Goal: Information Seeking & Learning: Find specific fact

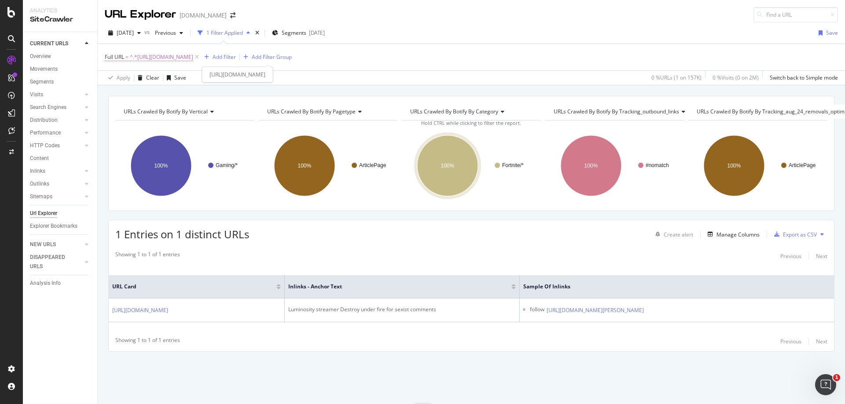
click at [193, 56] on span "^.*[URL][DOMAIN_NAME]" at bounding box center [161, 57] width 63 height 12
click at [174, 96] on input "[URL][DOMAIN_NAME]" at bounding box center [154, 94] width 83 height 14
paste input "fortnite-update-v5-30-1-fixes-controller-and-sprinting-issues-147109"
type input "[URL][DOMAIN_NAME]"
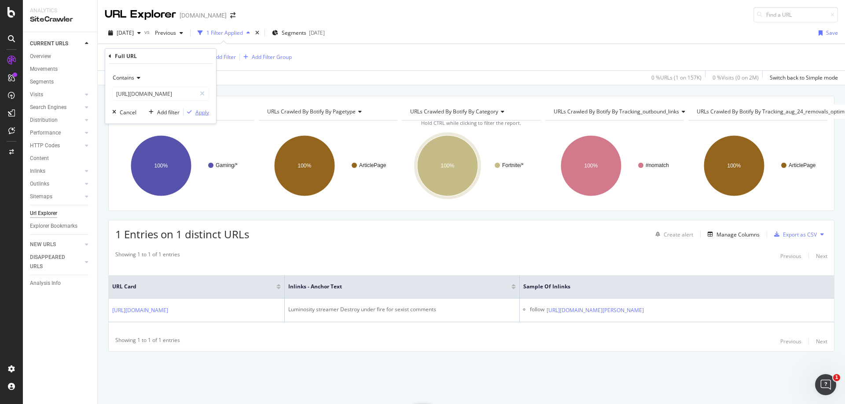
scroll to position [0, 0]
click at [195, 109] on div "Apply" at bounding box center [197, 112] width 26 height 8
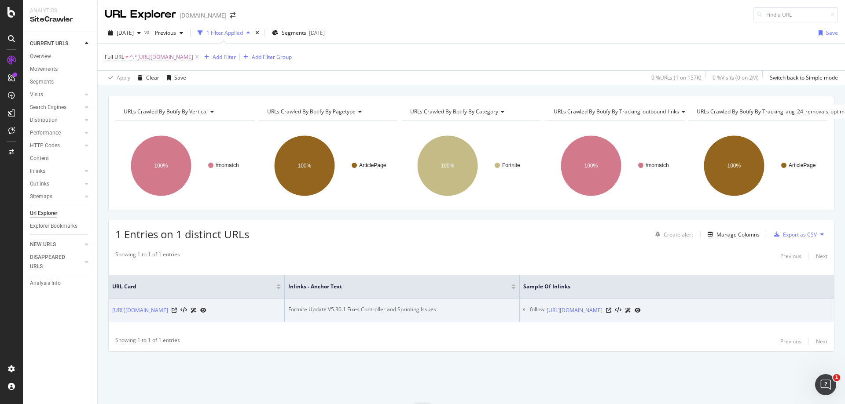
click at [387, 309] on div "Fortnite Update V5.30.1 Fixes Controller and Sprinting Issues" at bounding box center [402, 310] width 228 height 8
click at [394, 306] on div "Fortnite Update V5.30.1 Fixes Controller and Sprinting Issues" at bounding box center [402, 310] width 228 height 8
drag, startPoint x: 394, startPoint y: 303, endPoint x: 388, endPoint y: 304, distance: 6.2
click at [391, 306] on div "Fortnite Update V5.30.1 Fixes Controller and Sprinting Issues" at bounding box center [402, 310] width 228 height 8
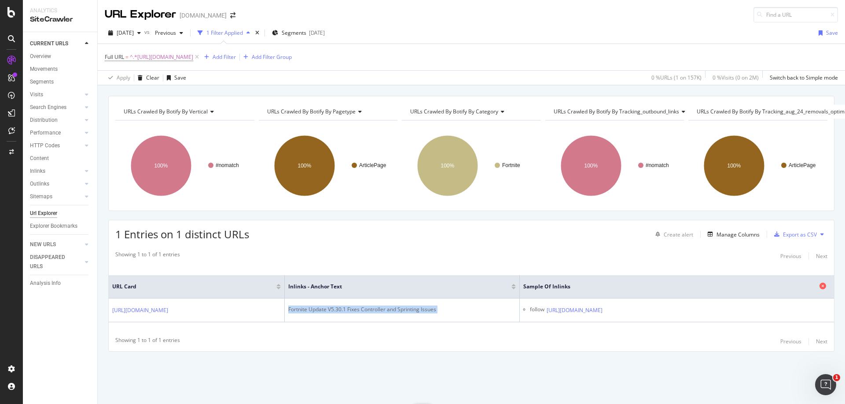
copy div "Fortnite Update V5.30.1 Fixes Controller and Sprinting Issues"
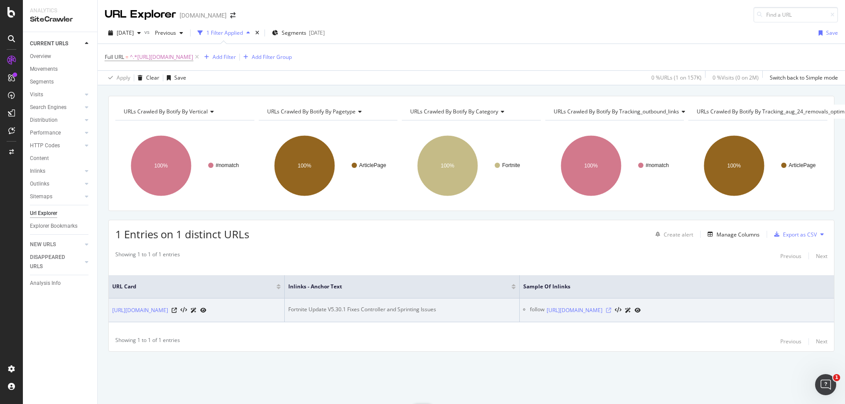
click at [641, 313] on div at bounding box center [623, 310] width 35 height 9
click at [611, 310] on icon at bounding box center [608, 310] width 5 height 5
click at [364, 309] on div "Fortnite Update V5.30.1 Fixes Controller and Sprinting Issues" at bounding box center [402, 310] width 228 height 8
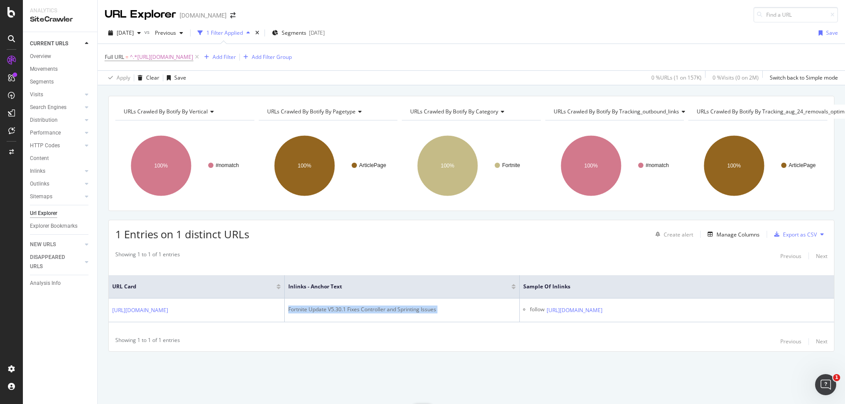
copy div "Fortnite Update V5.30.1 Fixes Controller and Sprinting Issues"
click at [193, 58] on span "^.*[URL][DOMAIN_NAME]" at bounding box center [161, 57] width 63 height 12
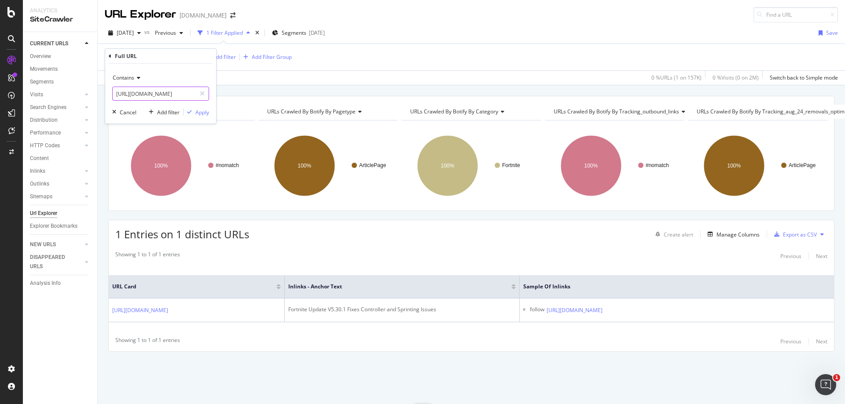
click at [130, 93] on input "[URL][DOMAIN_NAME]" at bounding box center [154, 94] width 83 height 14
paste input "entertainment/quarterjade-emotional-after-receiving-wholesome-twitch-themed-gif…"
type input "[URL][DOMAIN_NAME]"
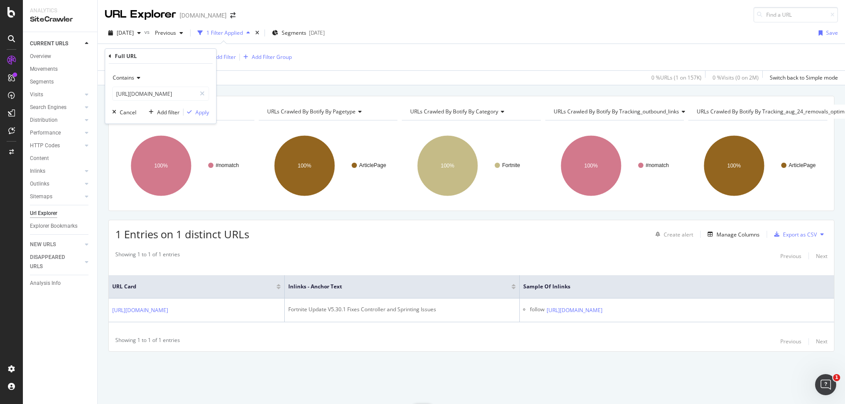
click at [210, 113] on div "Contains [URL][DOMAIN_NAME] Cancel Add filter Apply" at bounding box center [160, 94] width 111 height 60
click at [205, 111] on div "Apply" at bounding box center [202, 112] width 14 height 7
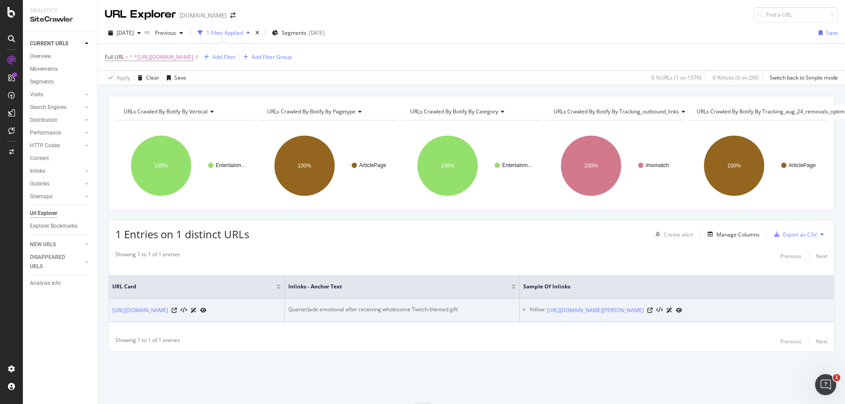
click at [318, 306] on div "QuarterJade emotional after receiving wholesome Twitch-themed gift" at bounding box center [402, 310] width 228 height 8
copy div "QuarterJade emotional after receiving wholesome Twitch-themed gift"
click at [653, 308] on icon at bounding box center [649, 310] width 5 height 5
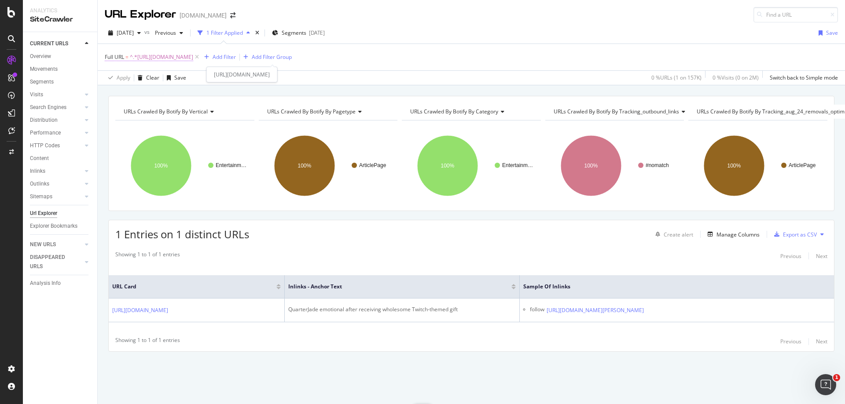
click at [193, 61] on span "^.*[URL][DOMAIN_NAME]" at bounding box center [161, 57] width 63 height 12
click at [169, 93] on input "[URL][DOMAIN_NAME]" at bounding box center [154, 94] width 83 height 14
paste input "videos/chicago-huntsmen-players-react-to-massive-cdl-london-victory-13279"
type input "[URL][DOMAIN_NAME]"
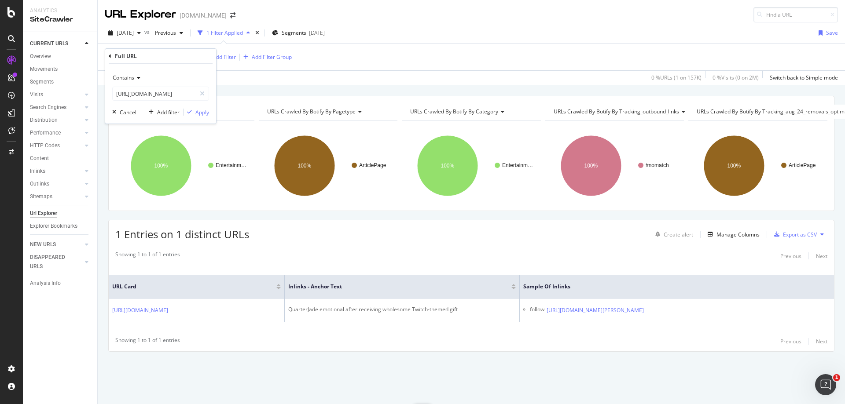
click at [202, 112] on div "Apply" at bounding box center [202, 112] width 14 height 7
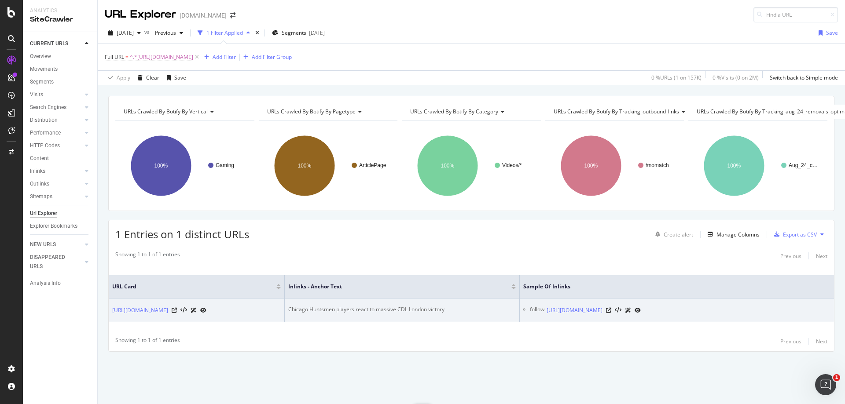
click at [397, 306] on div "Chicago Huntsmen players react to massive CDL London victory" at bounding box center [402, 310] width 228 height 8
copy div "Chicago Huntsmen players react to massive CDL London victory"
click at [611, 308] on icon at bounding box center [608, 310] width 5 height 5
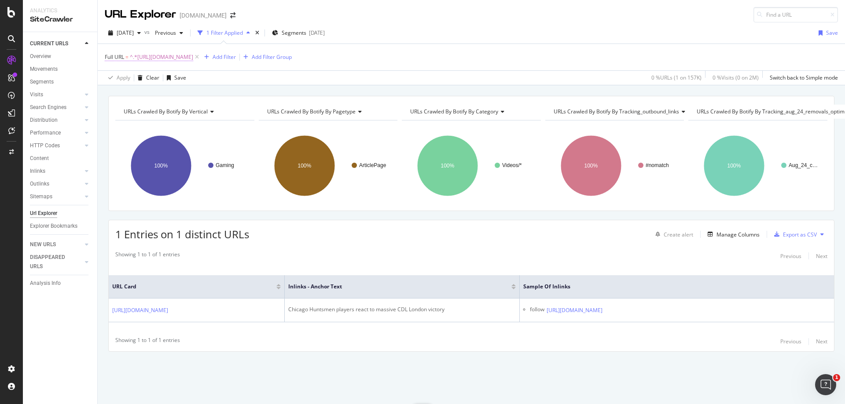
click at [193, 58] on span "^.*[URL][DOMAIN_NAME]" at bounding box center [161, 57] width 63 height 12
click at [178, 97] on input "[URL][DOMAIN_NAME]" at bounding box center [154, 94] width 83 height 14
paste input "entertainment/dr-disrespects-daughter-hilariously-trash-talks-twitch-chat-epic-…"
type input "[URL][DOMAIN_NAME]"
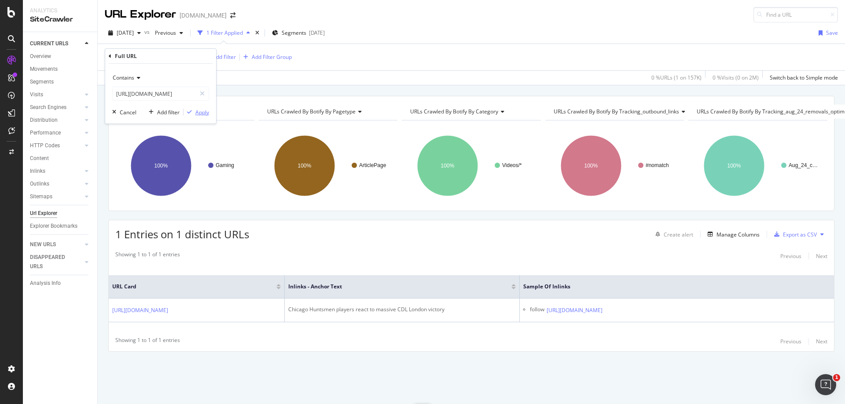
scroll to position [0, 0]
click at [201, 114] on div "Apply" at bounding box center [202, 112] width 14 height 7
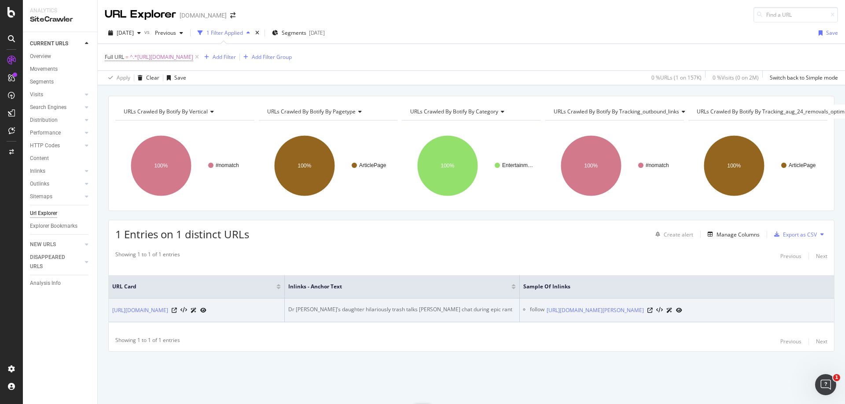
click at [379, 306] on div "Dr [PERSON_NAME]’s daughter hilariously trash talks [PERSON_NAME] chat during e…" at bounding box center [402, 310] width 228 height 8
copy div "Dr [PERSON_NAME]’s daughter hilariously trash talks [PERSON_NAME] chat during e…"
click at [653, 309] on icon at bounding box center [649, 310] width 5 height 5
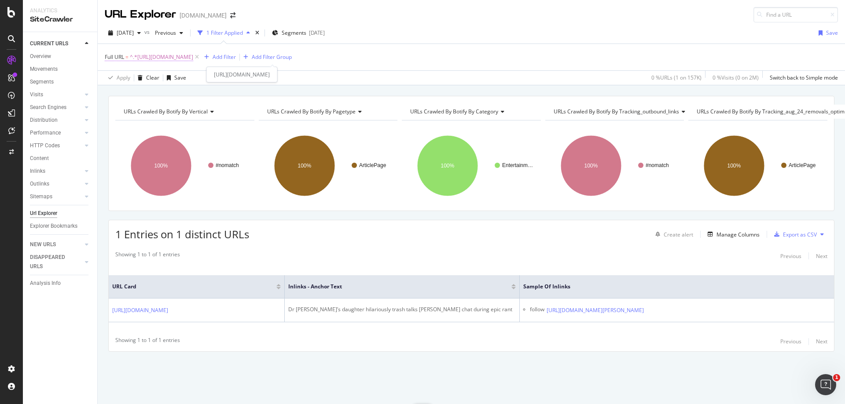
click at [193, 62] on span "^.*[URL][DOMAIN_NAME]" at bounding box center [161, 57] width 63 height 12
click at [173, 88] on input "[URL][DOMAIN_NAME]" at bounding box center [154, 94] width 83 height 14
paste input "overwatch/xqc-explains-why-he-thinks-overwatch-is-dead-on-twitch-25202"
type input "[URL][DOMAIN_NAME]"
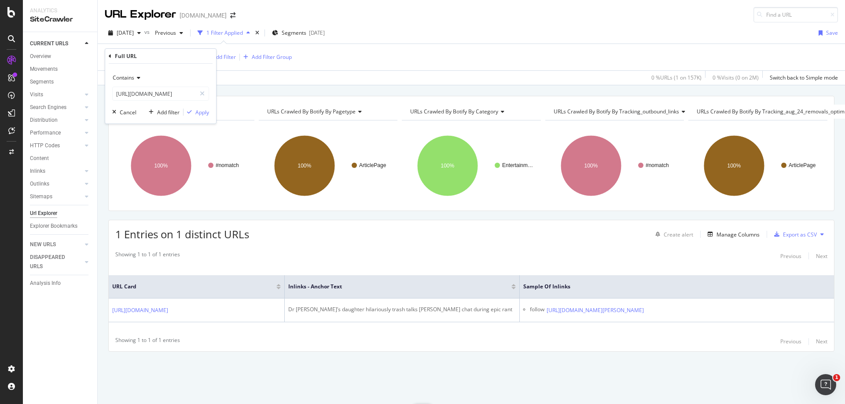
click at [197, 107] on div "Contains [URL][DOMAIN_NAME] Cancel Add filter Apply" at bounding box center [160, 94] width 111 height 60
click at [202, 109] on div "Apply" at bounding box center [202, 112] width 14 height 7
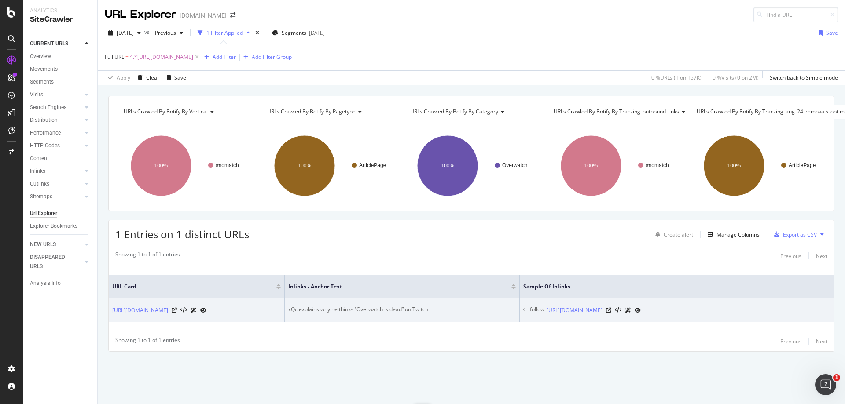
click at [345, 307] on div "xQc explains why he thinks “Overwatch is dead” on Twitch" at bounding box center [402, 310] width 228 height 8
copy div "xQc explains why he thinks “Overwatch is dead” on Twitch"
click at [611, 308] on icon at bounding box center [608, 310] width 5 height 5
